Goal: Task Accomplishment & Management: Manage account settings

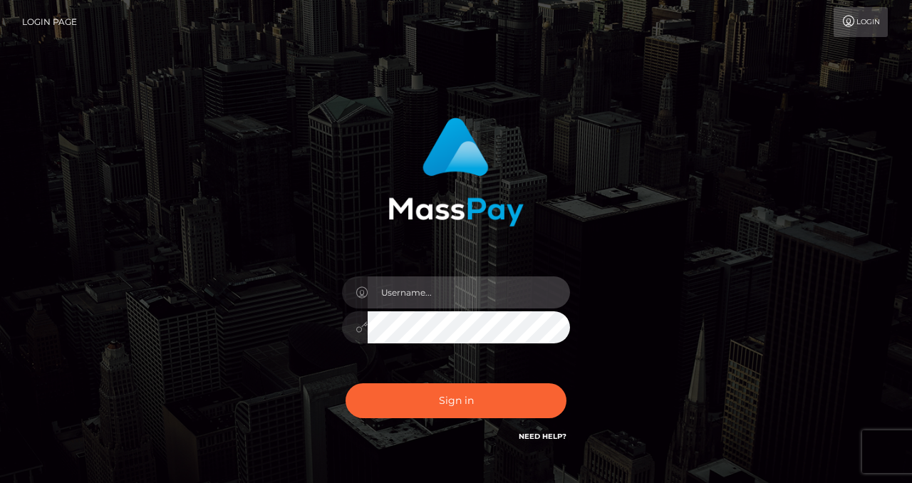
click at [426, 283] on input "text" at bounding box center [468, 292] width 202 height 32
click at [437, 286] on input "text" at bounding box center [468, 292] width 202 height 32
checkbox input "true"
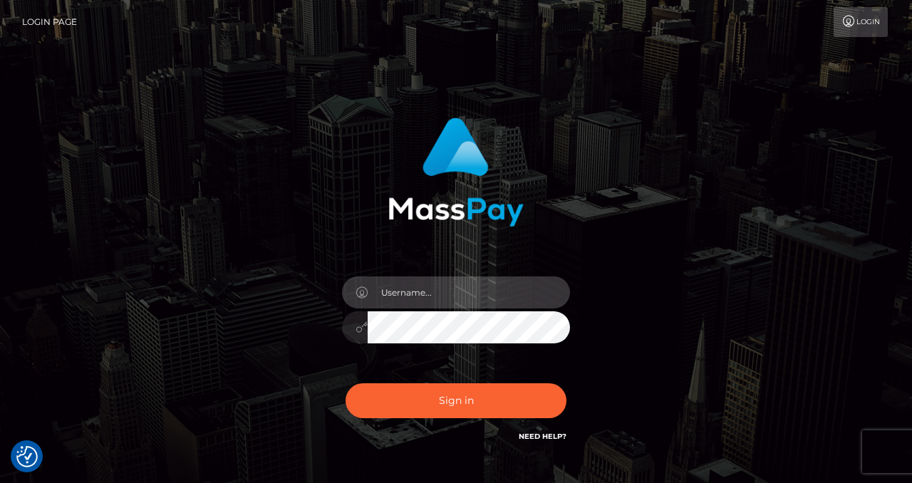
checkbox input "true"
type input "izabela.throne"
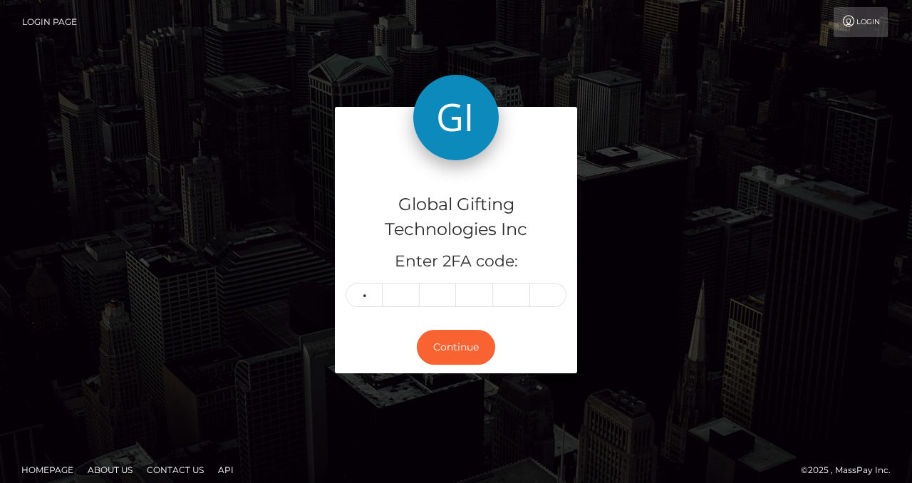
type input "9"
type input "1"
type input "9"
type input "4"
type input "1"
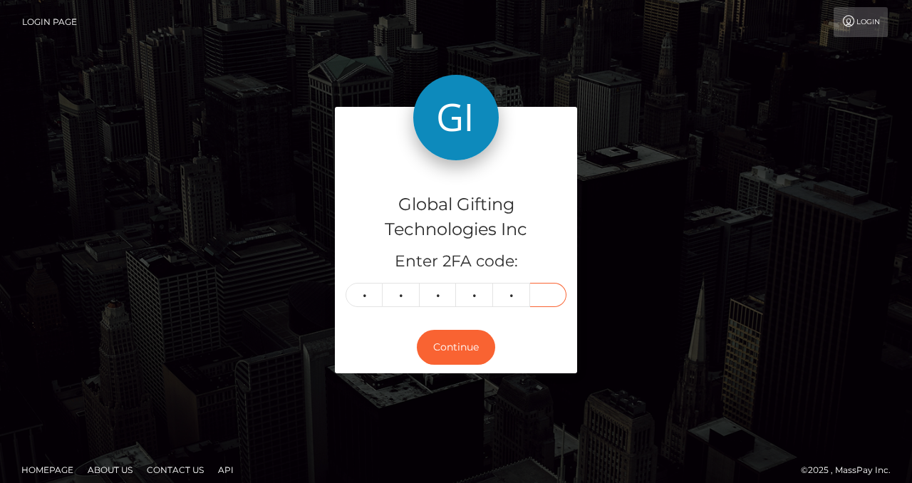
type input "8"
